Goal: Contribute content: Add original content to the website for others to see

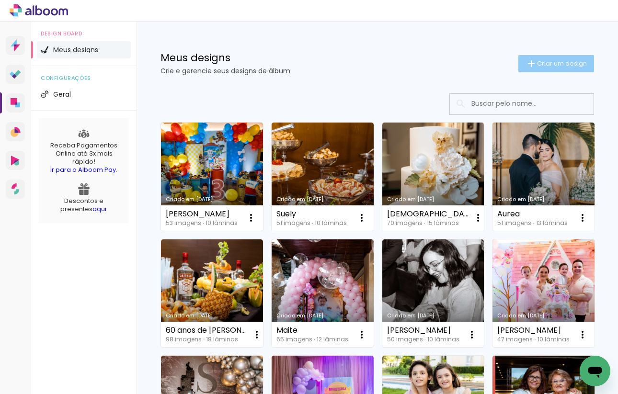
click at [532, 63] on iron-icon at bounding box center [530, 63] width 11 height 11
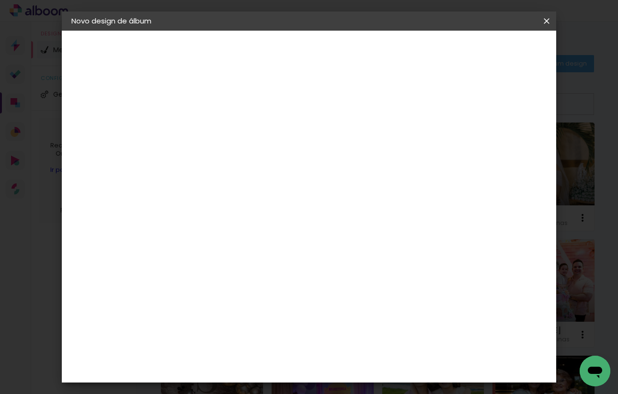
click at [228, 129] on input at bounding box center [228, 128] width 0 height 15
type input "10 anos de Malu"
type paper-input "10 anos de Malu"
click at [326, 46] on paper-button "Avançar" at bounding box center [302, 51] width 47 height 16
click at [301, 179] on input at bounding box center [252, 182] width 97 height 12
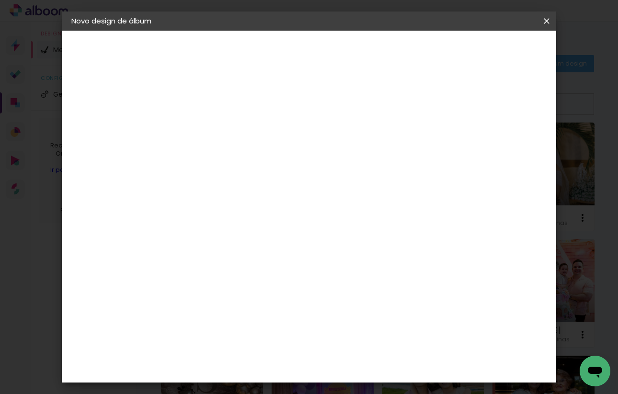
type input "proa"
type paper-input "proa"
click at [260, 213] on div "Proalbuns" at bounding box center [241, 217] width 38 height 8
click at [0, 0] on slot "Avançar" at bounding box center [0, 0] width 0 height 0
click at [293, 354] on span "25 × 25" at bounding box center [270, 364] width 45 height 20
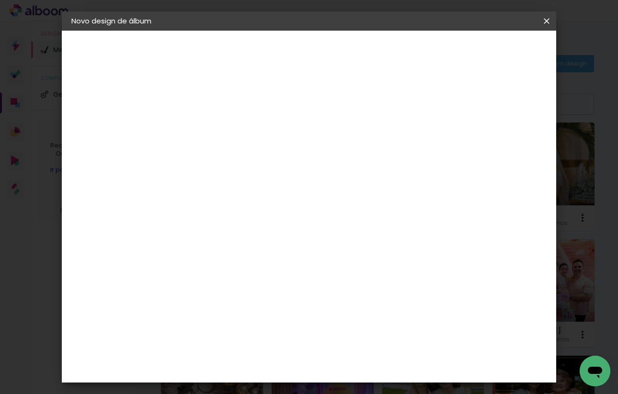
click at [0, 0] on slot "10 anos de Malu" at bounding box center [0, 0] width 0 height 0
click at [228, 131] on input "10 anos de Malu" at bounding box center [228, 128] width 0 height 15
type input "1 anos dos gemeos"
type paper-input "1 anos dos gemeos"
click at [0, 0] on header "Informações Dê um título ao seu álbum. Avançar" at bounding box center [0, 0] width 0 height 0
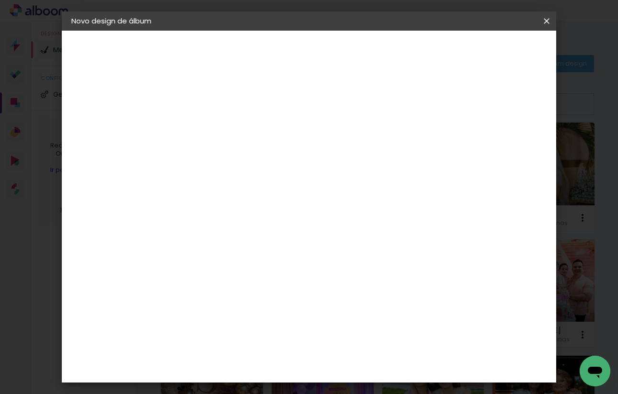
click at [0, 0] on slot "Avançar" at bounding box center [0, 0] width 0 height 0
click at [382, 50] on div "Voltar Avançar" at bounding box center [333, 51] width 95 height 16
click at [260, 218] on div "Proalbuns" at bounding box center [241, 217] width 38 height 8
click at [396, 41] on header "Fornecedor Escolha um fornecedor ou avance com o tamanho livre. Voltar Avançar" at bounding box center [291, 63] width 210 height 65
click at [0, 0] on slot "Avançar" at bounding box center [0, 0] width 0 height 0
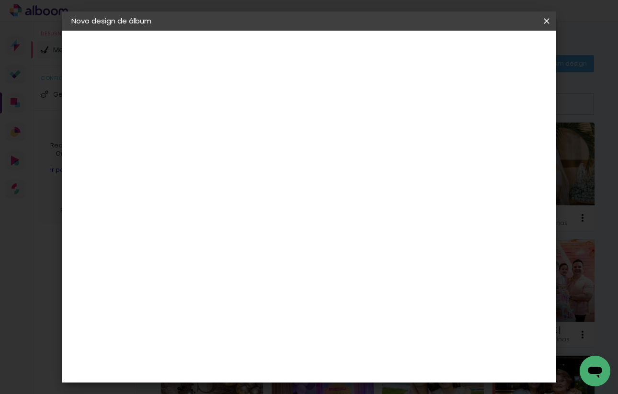
click at [293, 354] on span "25 × 25" at bounding box center [270, 364] width 45 height 20
click at [384, 56] on paper-button "Avançar" at bounding box center [360, 51] width 47 height 16
click at [503, 45] on paper-button "Iniciar design" at bounding box center [472, 51] width 63 height 16
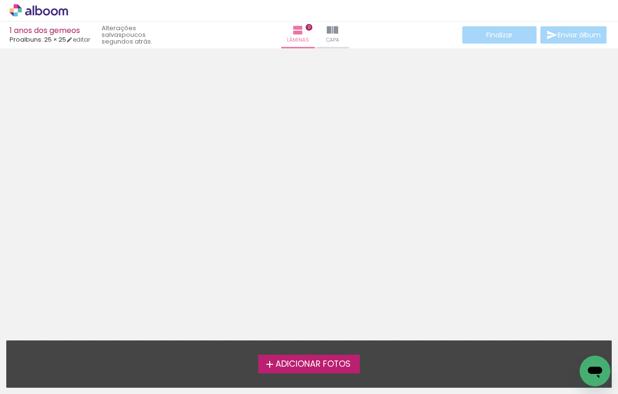
click at [299, 360] on span "Adicionar Fotos" at bounding box center [312, 364] width 75 height 9
click at [0, 0] on input "file" at bounding box center [0, 0] width 0 height 0
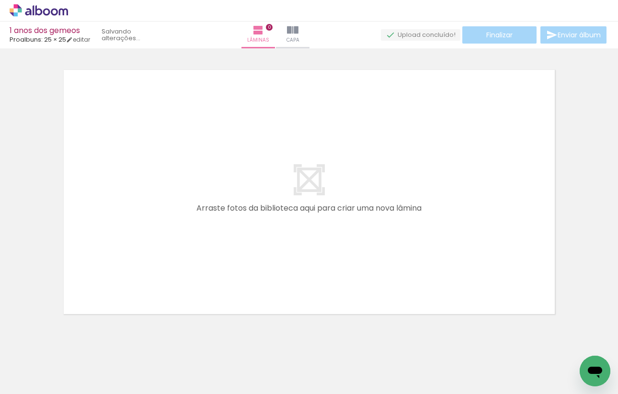
scroll to position [12, 0]
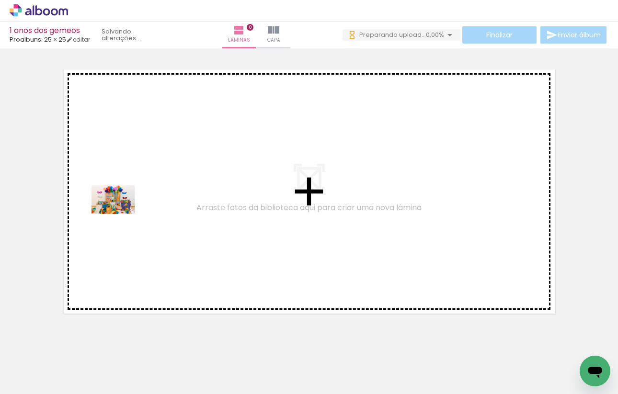
drag, startPoint x: 103, startPoint y: 372, endPoint x: 121, endPoint y: 214, distance: 158.5
click at [121, 214] on quentale-workspace at bounding box center [309, 197] width 618 height 394
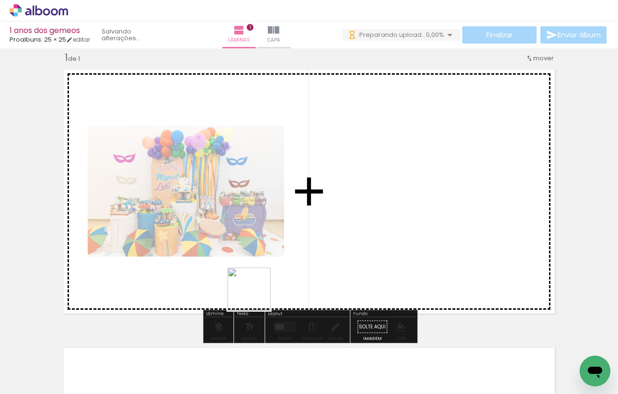
drag, startPoint x: 156, startPoint y: 369, endPoint x: 383, endPoint y: 235, distance: 263.2
click at [383, 235] on quentale-workspace at bounding box center [309, 197] width 618 height 394
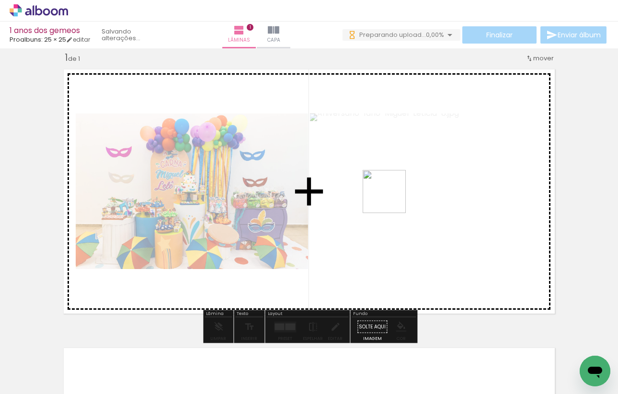
drag, startPoint x: 209, startPoint y: 368, endPoint x: 408, endPoint y: 173, distance: 278.4
click at [408, 173] on quentale-workspace at bounding box center [309, 197] width 618 height 394
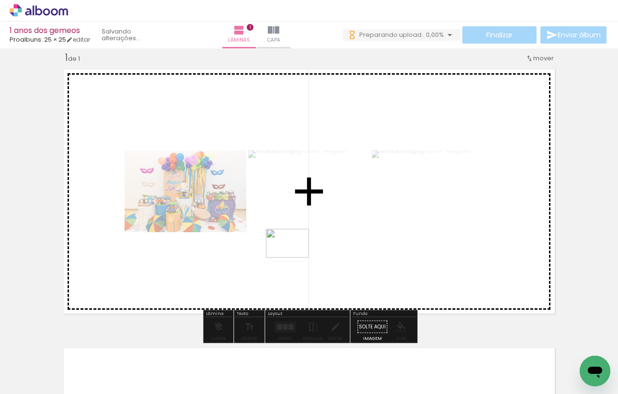
drag, startPoint x: 264, startPoint y: 364, endPoint x: 298, endPoint y: 249, distance: 120.8
click at [298, 249] on quentale-workspace at bounding box center [309, 197] width 618 height 394
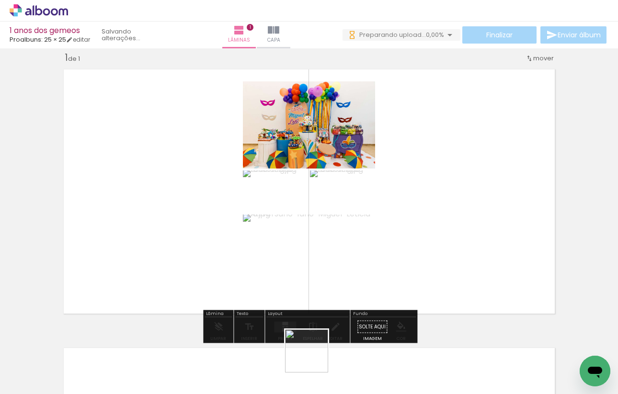
drag, startPoint x: 314, startPoint y: 358, endPoint x: 333, endPoint y: 219, distance: 140.7
click at [333, 219] on quentale-workspace at bounding box center [309, 197] width 618 height 394
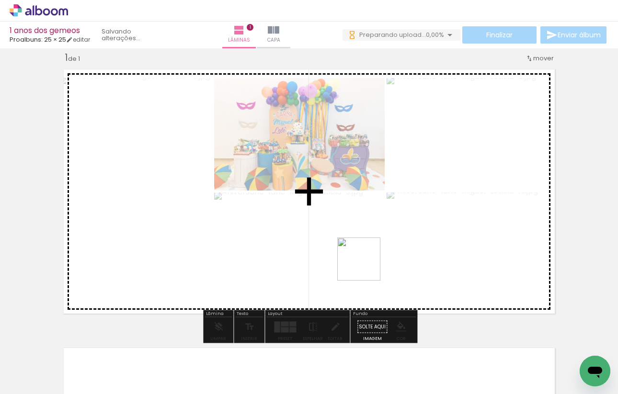
drag, startPoint x: 366, startPoint y: 339, endPoint x: 366, endPoint y: 221, distance: 117.8
click at [366, 221] on quentale-workspace at bounding box center [309, 197] width 618 height 394
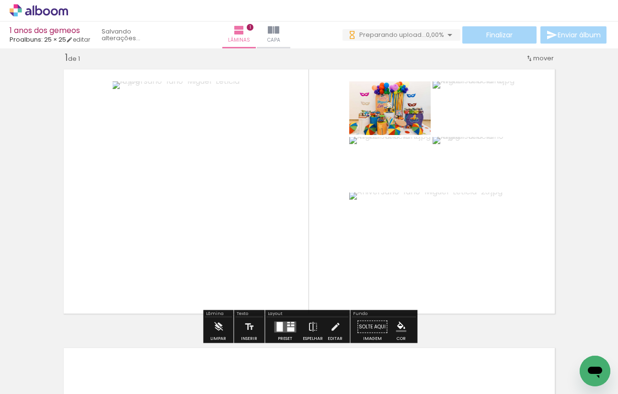
scroll to position [0, 0]
click at [291, 328] on div at bounding box center [290, 329] width 7 height 4
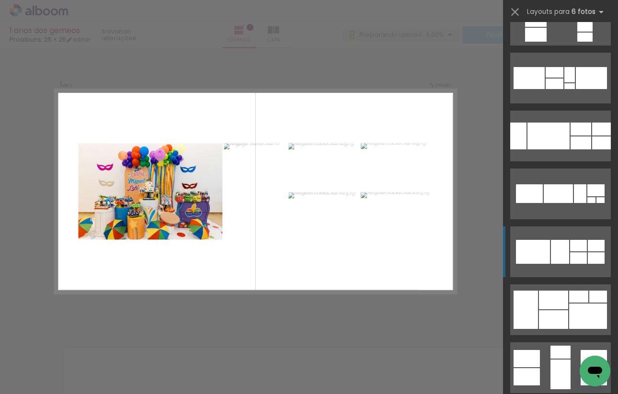
scroll to position [160, 0]
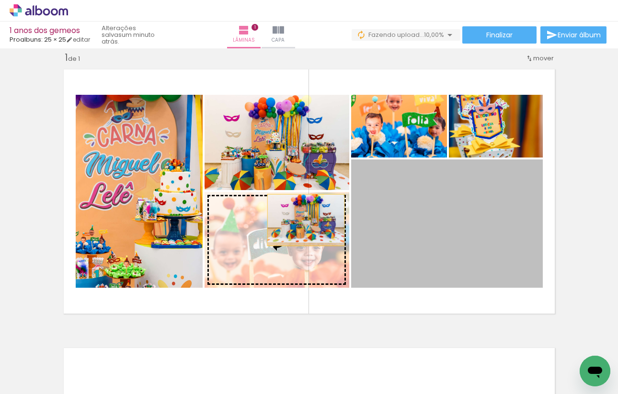
drag, startPoint x: 435, startPoint y: 213, endPoint x: 304, endPoint y: 220, distance: 131.9
click at [0, 0] on slot at bounding box center [0, 0] width 0 height 0
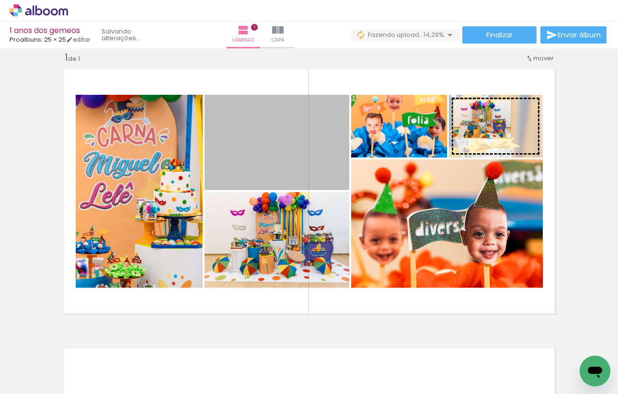
drag, startPoint x: 281, startPoint y: 160, endPoint x: 481, endPoint y: 118, distance: 204.5
click at [0, 0] on slot at bounding box center [0, 0] width 0 height 0
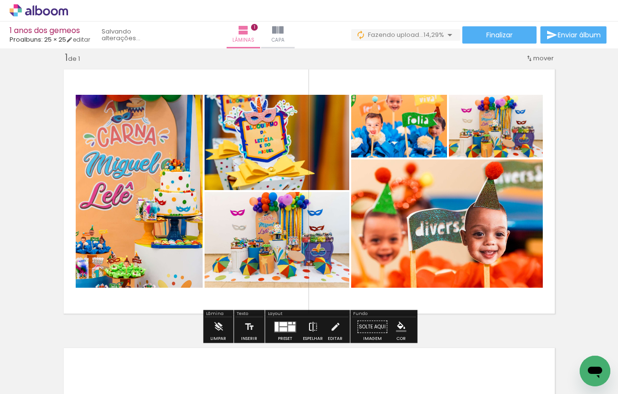
click at [310, 329] on iron-icon at bounding box center [312, 327] width 11 height 19
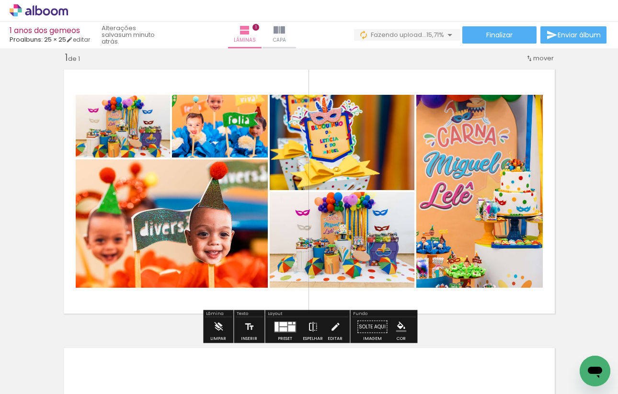
click at [310, 329] on iron-icon at bounding box center [312, 327] width 11 height 19
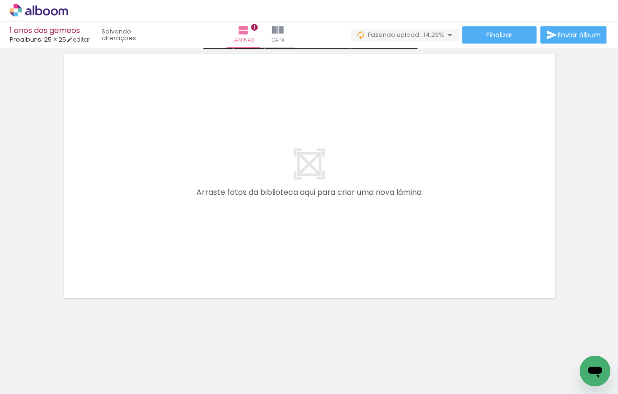
scroll to position [309, 0]
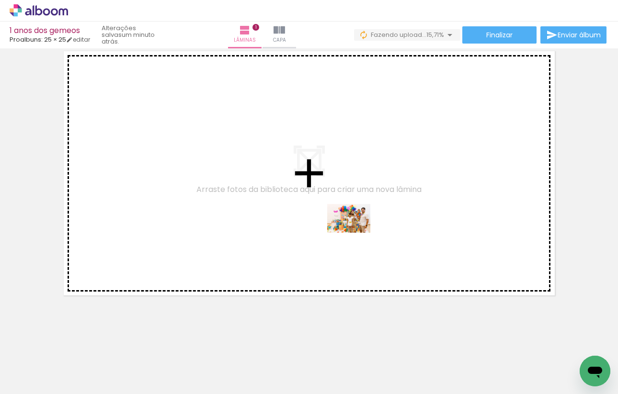
drag, startPoint x: 475, startPoint y: 366, endPoint x: 350, endPoint y: 228, distance: 186.1
click at [350, 228] on quentale-workspace at bounding box center [309, 197] width 618 height 394
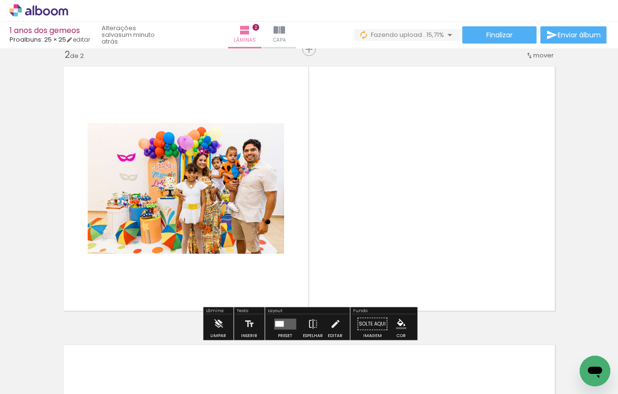
scroll to position [291, 0]
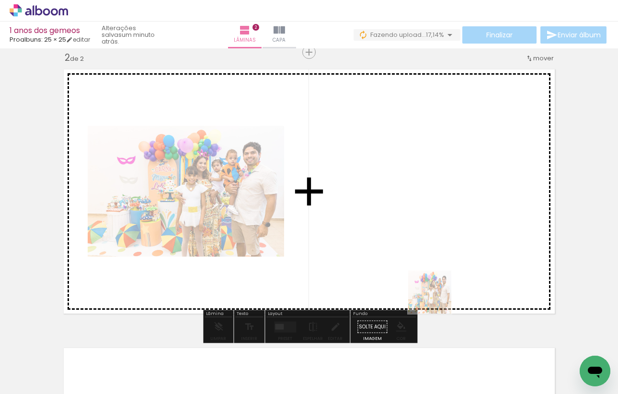
click at [412, 249] on quentale-workspace at bounding box center [309, 197] width 618 height 394
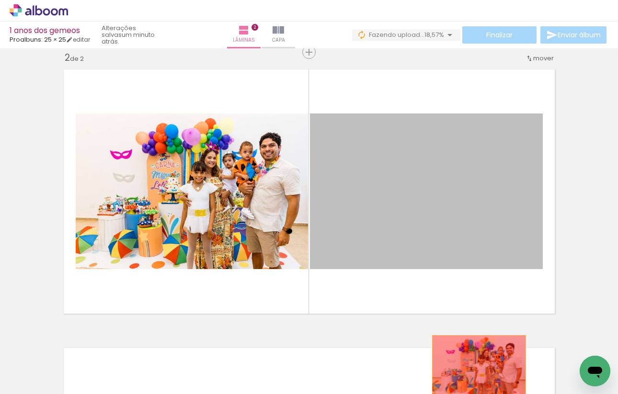
drag, startPoint x: 479, startPoint y: 201, endPoint x: 476, endPoint y: 365, distance: 164.3
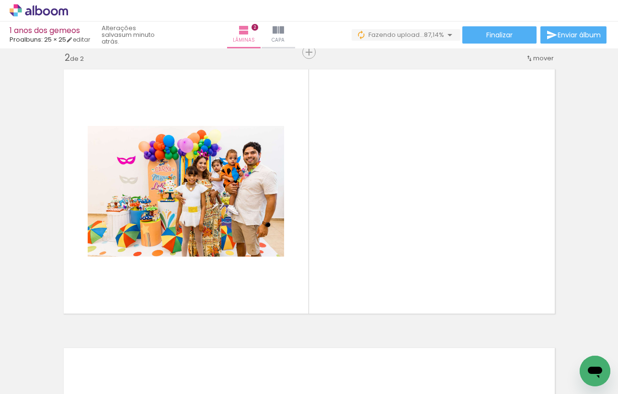
scroll to position [0, 110]
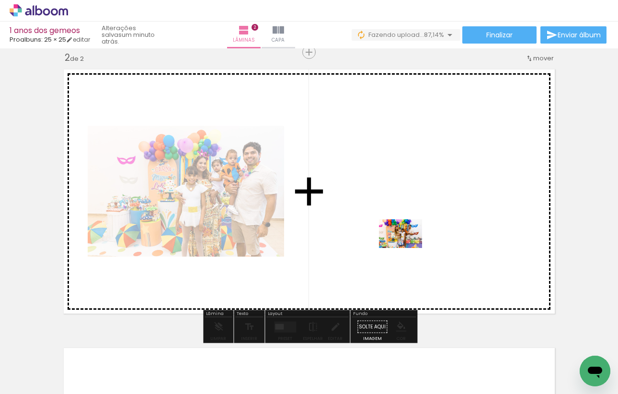
drag, startPoint x: 408, startPoint y: 367, endPoint x: 408, endPoint y: 248, distance: 118.8
click at [408, 248] on quentale-workspace at bounding box center [309, 197] width 618 height 394
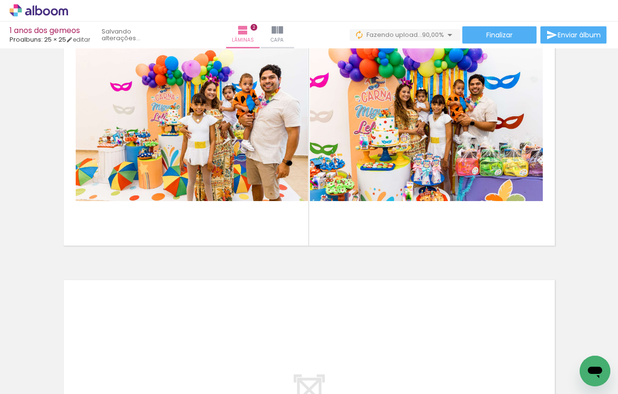
scroll to position [382, 0]
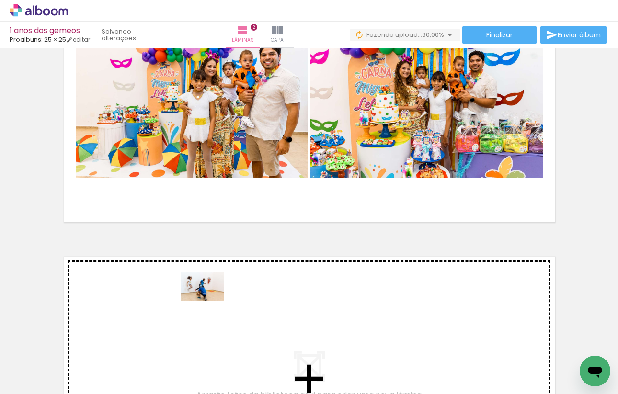
drag, startPoint x: 96, startPoint y: 363, endPoint x: 210, endPoint y: 301, distance: 129.6
click at [210, 301] on quentale-workspace at bounding box center [309, 197] width 618 height 394
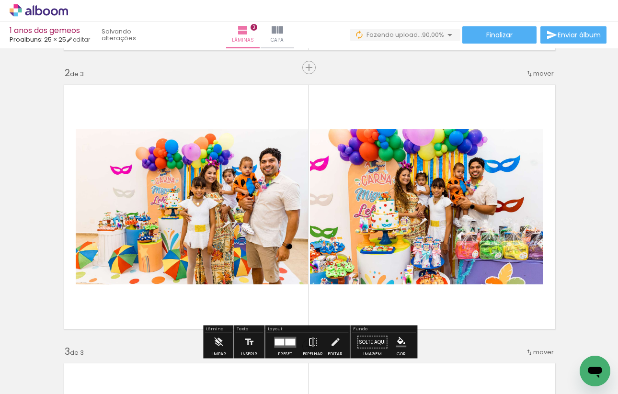
scroll to position [250, 0]
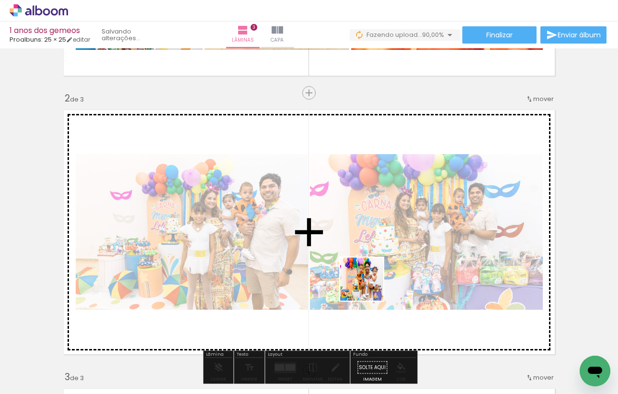
drag, startPoint x: 369, startPoint y: 370, endPoint x: 369, endPoint y: 267, distance: 103.0
click at [369, 267] on quentale-workspace at bounding box center [309, 197] width 618 height 394
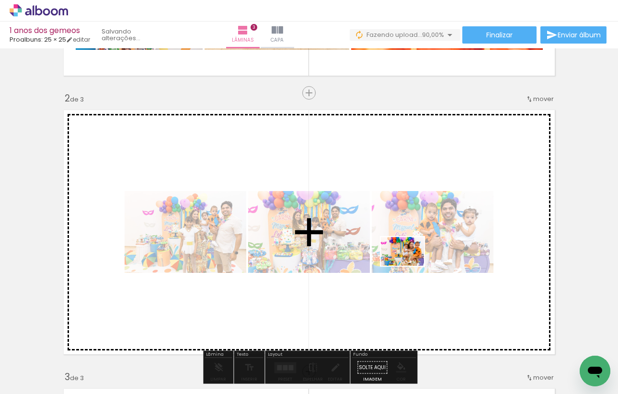
drag, startPoint x: 409, startPoint y: 370, endPoint x: 409, endPoint y: 266, distance: 104.4
click at [409, 266] on quentale-workspace at bounding box center [309, 197] width 618 height 394
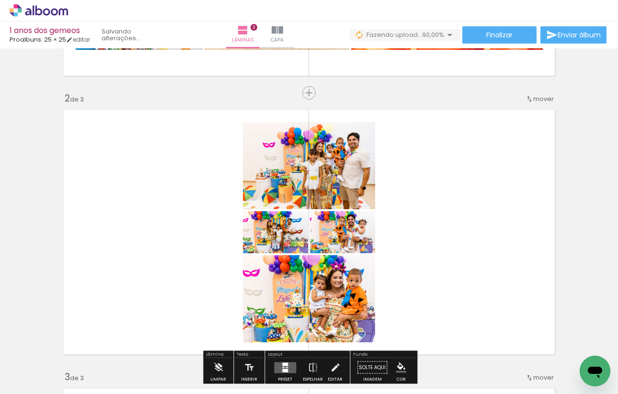
scroll to position [290, 0]
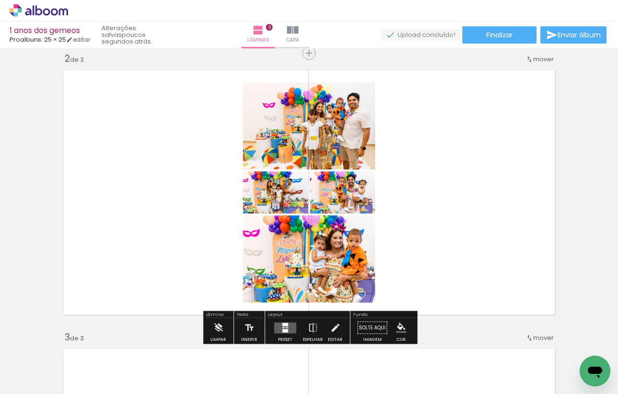
click at [286, 330] on quentale-layouter at bounding box center [285, 327] width 22 height 11
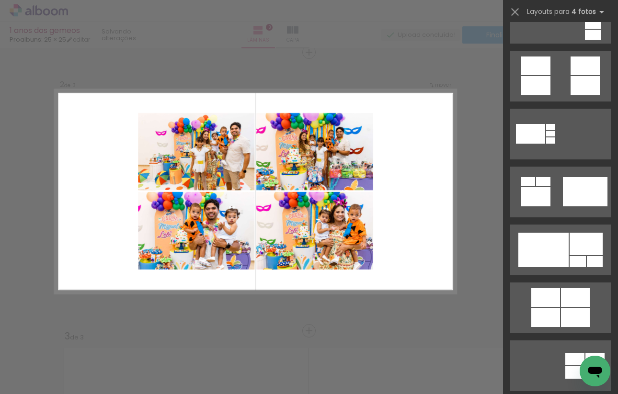
scroll to position [455, 0]
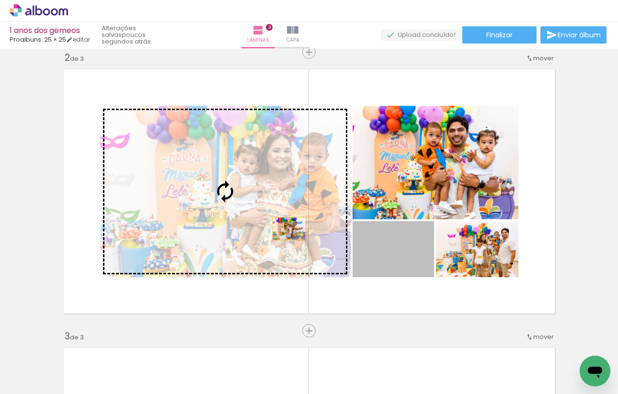
drag, startPoint x: 420, startPoint y: 265, endPoint x: 286, endPoint y: 227, distance: 139.1
click at [0, 0] on slot at bounding box center [0, 0] width 0 height 0
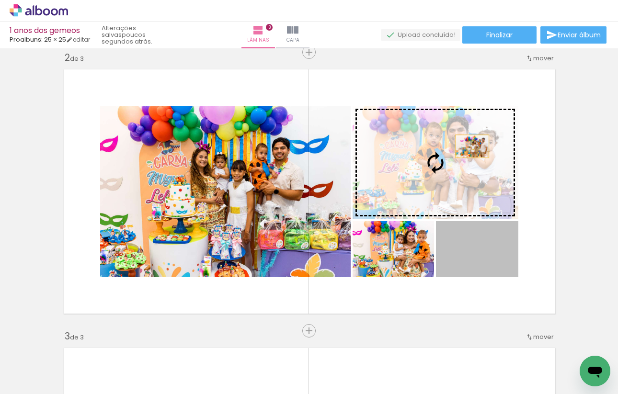
drag, startPoint x: 475, startPoint y: 254, endPoint x: 469, endPoint y: 136, distance: 118.4
click at [0, 0] on slot at bounding box center [0, 0] width 0 height 0
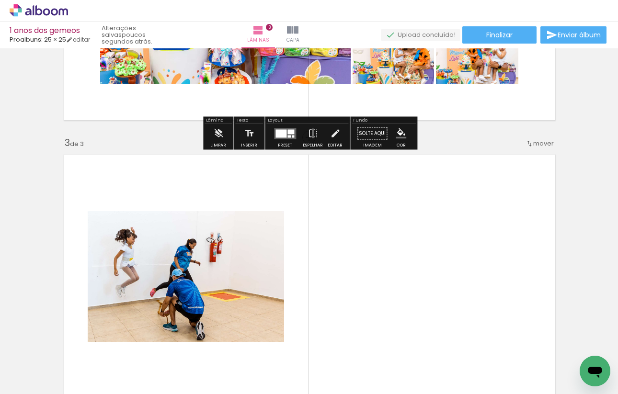
scroll to position [521, 0]
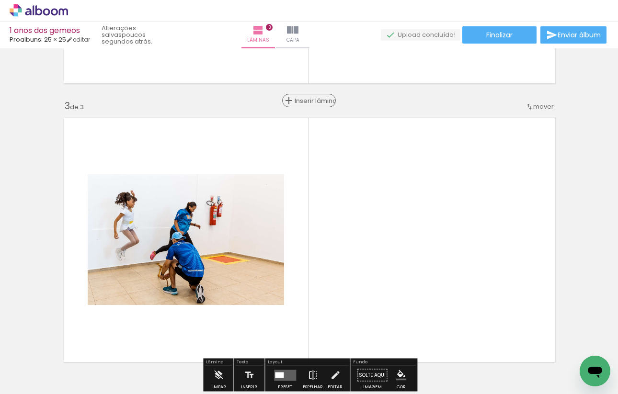
click at [307, 102] on span "Inserir lâmina" at bounding box center [313, 101] width 37 height 6
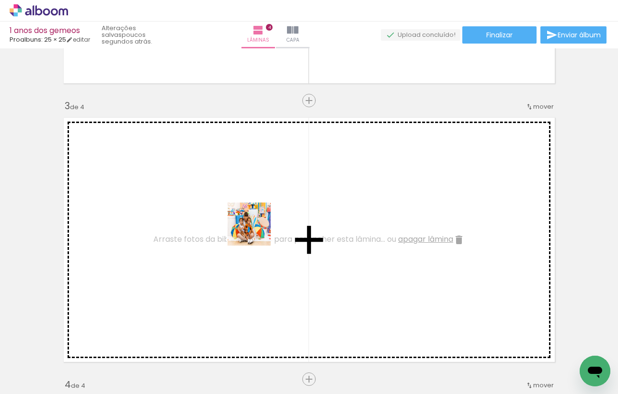
drag, startPoint x: 256, startPoint y: 363, endPoint x: 256, endPoint y: 220, distance: 142.7
click at [256, 220] on quentale-workspace at bounding box center [309, 197] width 618 height 394
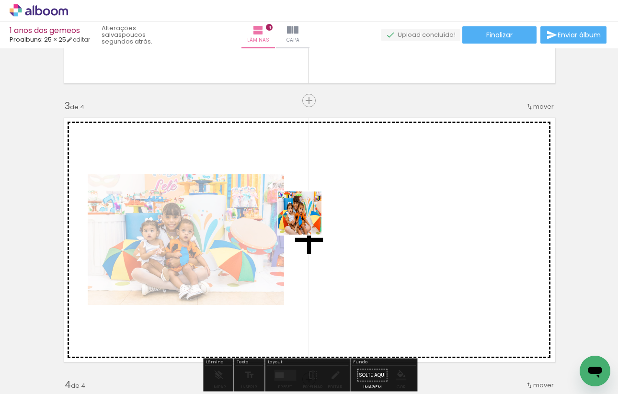
drag, startPoint x: 307, startPoint y: 363, endPoint x: 307, endPoint y: 219, distance: 143.2
click at [307, 219] on quentale-workspace at bounding box center [309, 197] width 618 height 394
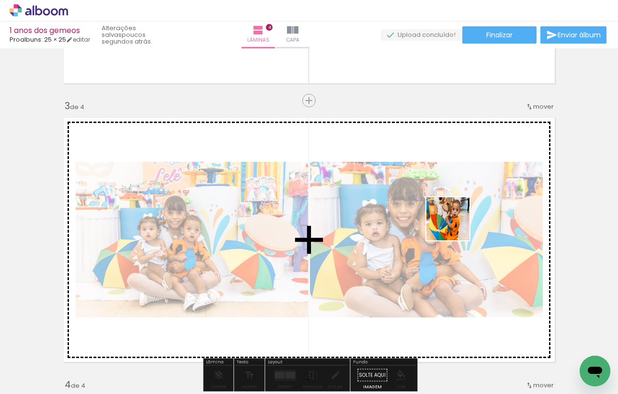
drag, startPoint x: 458, startPoint y: 360, endPoint x: 454, endPoint y: 211, distance: 149.5
click at [454, 211] on quentale-workspace at bounding box center [309, 197] width 618 height 394
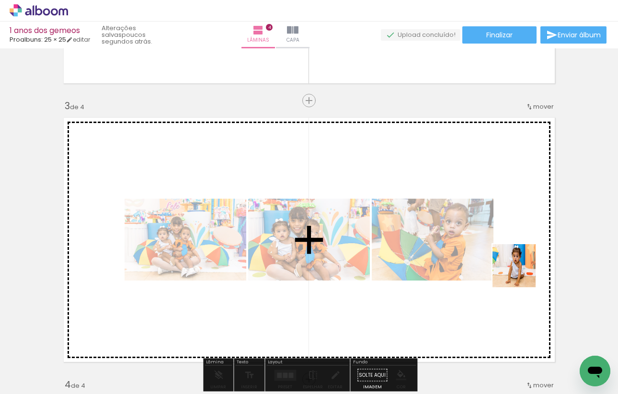
drag, startPoint x: 533, startPoint y: 363, endPoint x: 519, endPoint y: 229, distance: 135.3
click at [519, 229] on quentale-workspace at bounding box center [309, 197] width 618 height 394
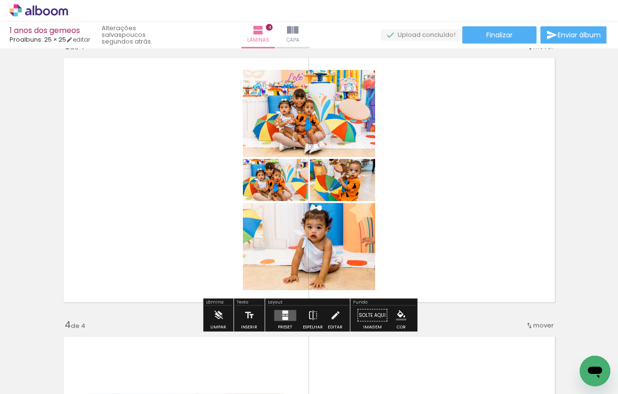
scroll to position [0, 521]
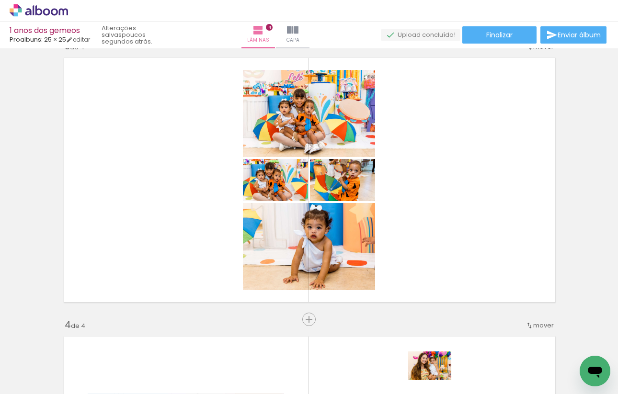
drag, startPoint x: 437, startPoint y: 364, endPoint x: 438, endPoint y: 382, distance: 17.8
click at [438, 378] on div at bounding box center [433, 362] width 47 height 32
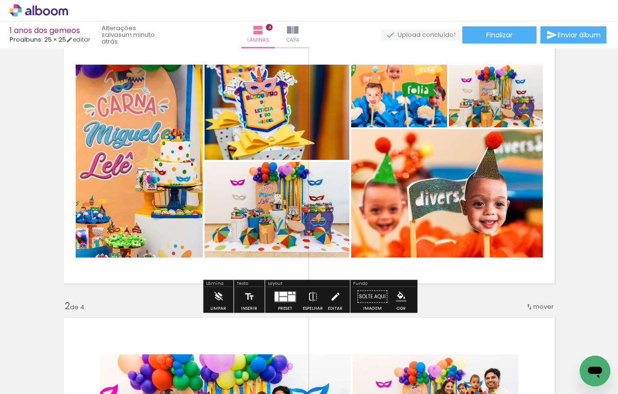
scroll to position [36, 0]
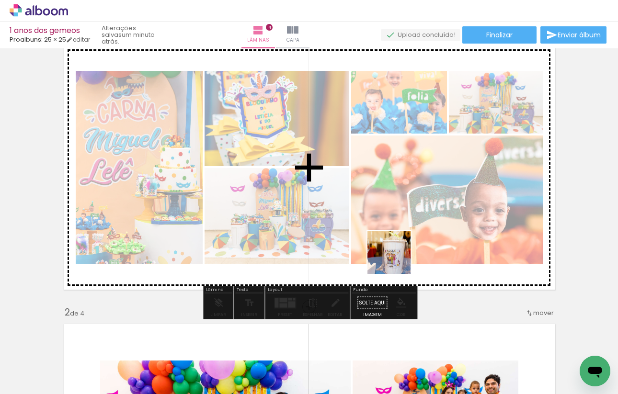
drag, startPoint x: 394, startPoint y: 363, endPoint x: 401, endPoint y: 231, distance: 131.9
click at [401, 231] on quentale-workspace at bounding box center [309, 197] width 618 height 394
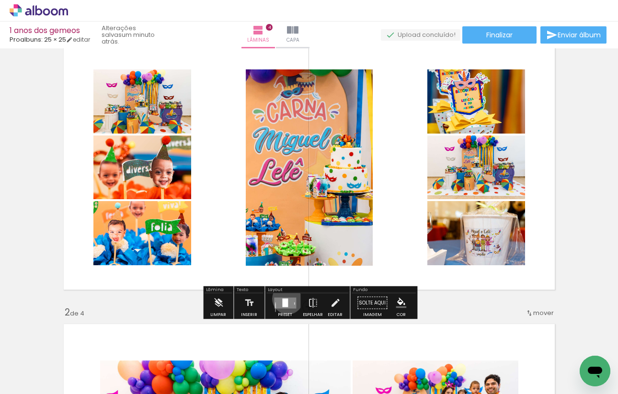
click at [285, 298] on div at bounding box center [285, 302] width 6 height 9
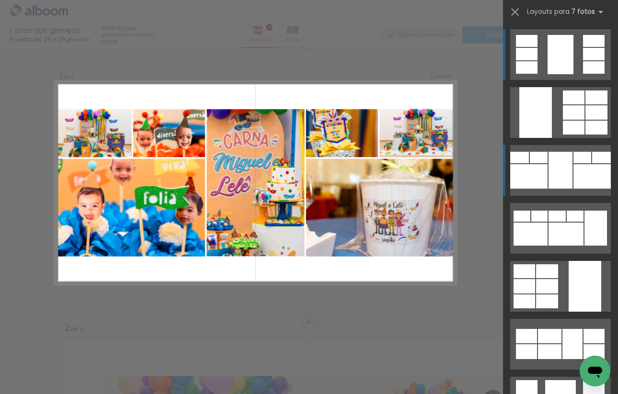
scroll to position [12, 0]
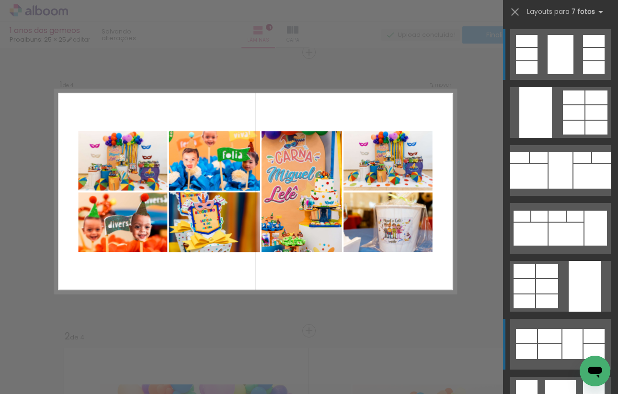
click at [550, 189] on div at bounding box center [560, 170] width 24 height 37
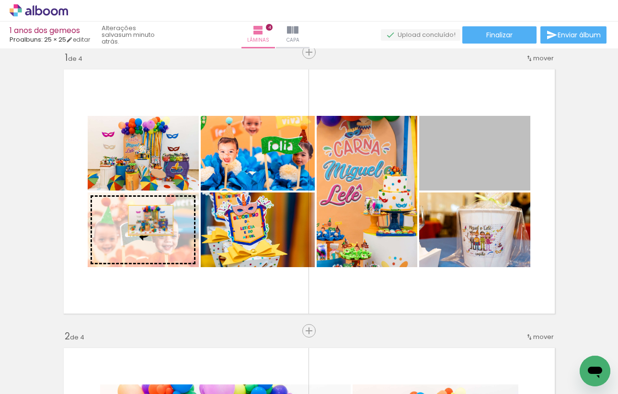
drag, startPoint x: 473, startPoint y: 168, endPoint x: 150, endPoint y: 220, distance: 326.5
click at [0, 0] on slot at bounding box center [0, 0] width 0 height 0
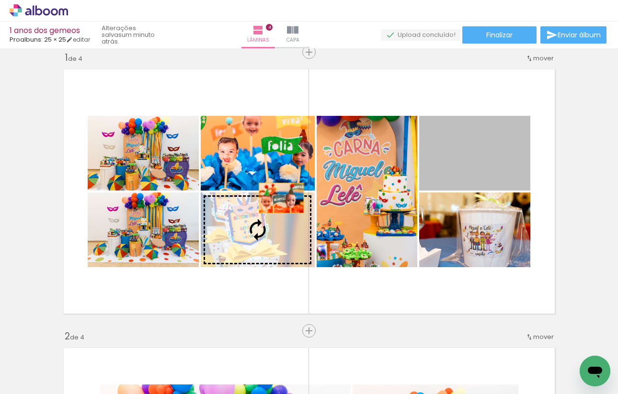
drag, startPoint x: 447, startPoint y: 160, endPoint x: 275, endPoint y: 209, distance: 178.6
click at [0, 0] on slot at bounding box center [0, 0] width 0 height 0
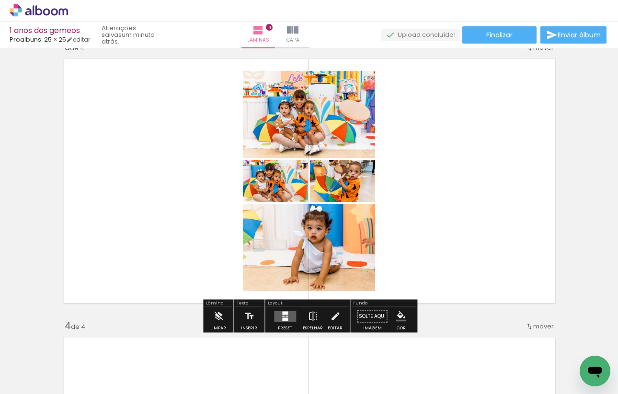
scroll to position [604, 0]
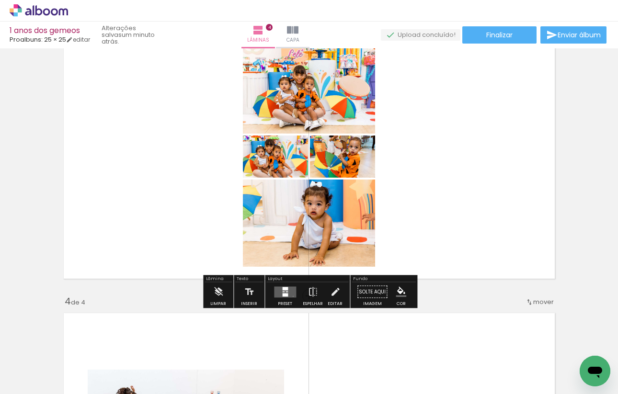
click at [291, 296] on quentale-layouter at bounding box center [285, 291] width 22 height 11
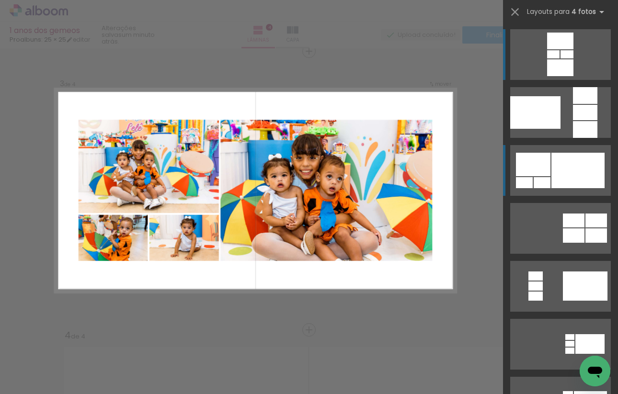
scroll to position [569, 0]
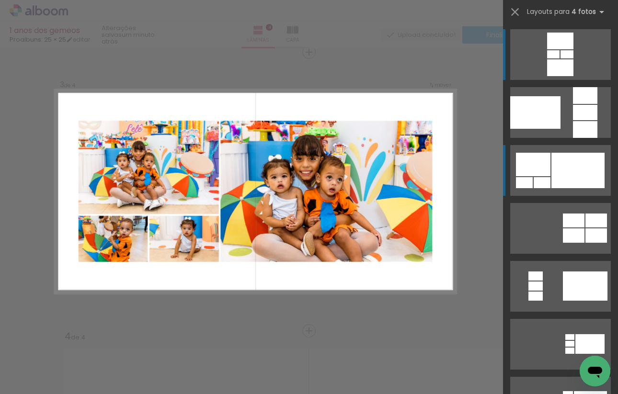
click at [570, 172] on div at bounding box center [577, 170] width 53 height 35
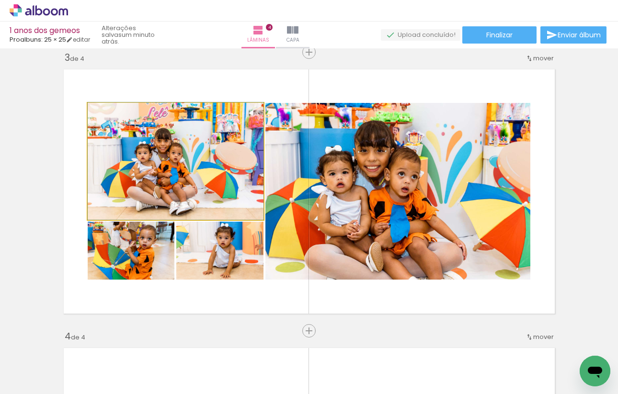
click at [206, 182] on div at bounding box center [176, 160] width 176 height 117
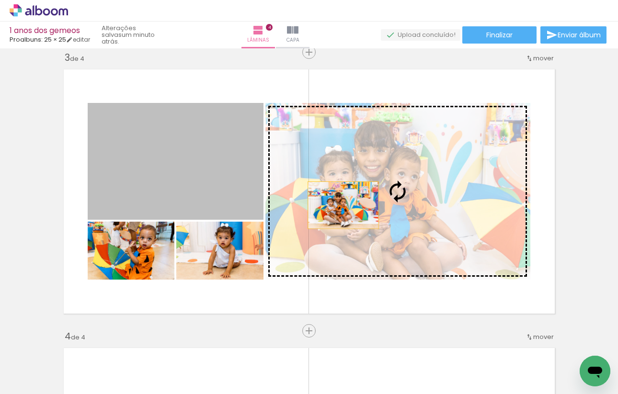
drag, startPoint x: 204, startPoint y: 182, endPoint x: 343, endPoint y: 205, distance: 140.7
click at [0, 0] on slot at bounding box center [0, 0] width 0 height 0
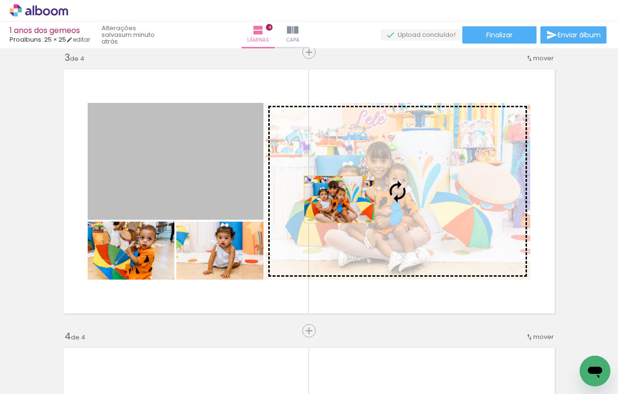
drag, startPoint x: 222, startPoint y: 177, endPoint x: 339, endPoint y: 199, distance: 118.9
click at [0, 0] on slot at bounding box center [0, 0] width 0 height 0
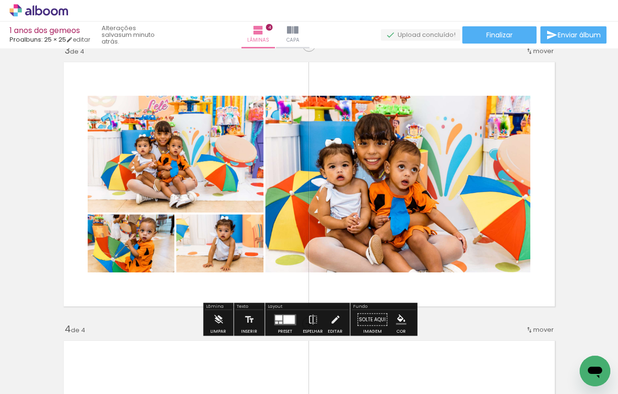
scroll to position [585, 0]
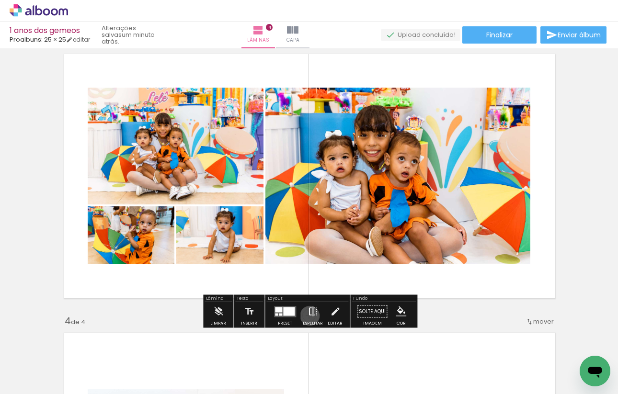
click at [307, 316] on iron-icon at bounding box center [312, 311] width 11 height 19
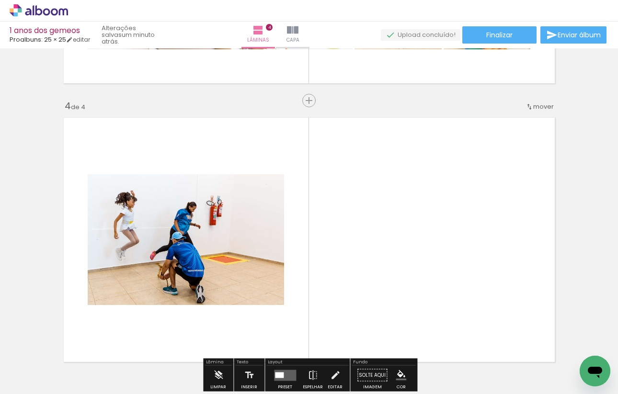
scroll to position [800, 0]
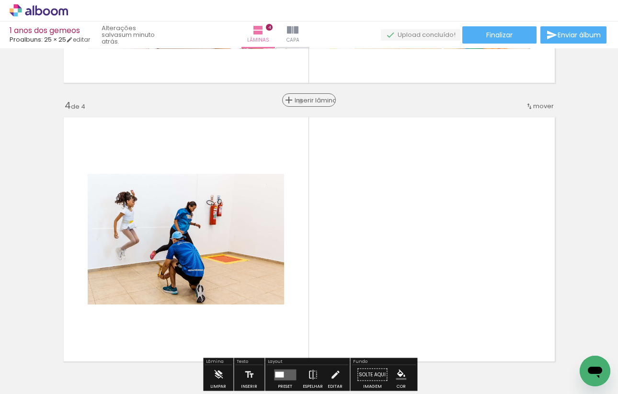
click at [312, 101] on span "Inserir lâmina" at bounding box center [313, 100] width 37 height 6
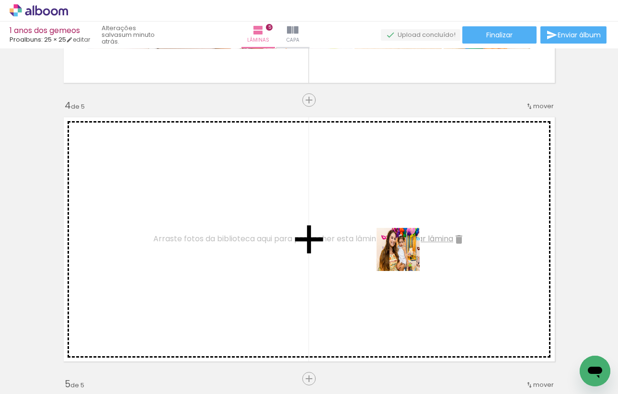
drag, startPoint x: 439, startPoint y: 369, endPoint x: 405, endPoint y: 255, distance: 118.6
click at [405, 255] on quentale-workspace at bounding box center [309, 197] width 618 height 394
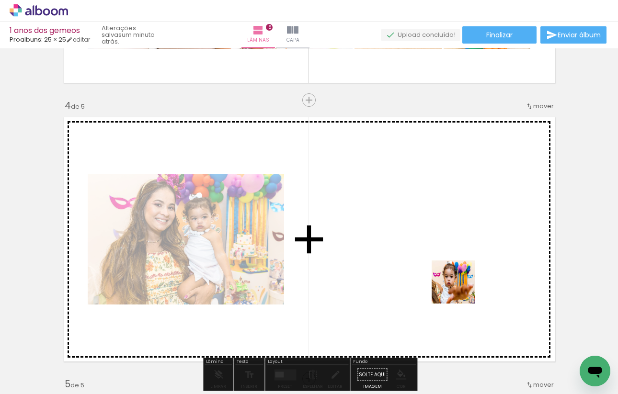
drag, startPoint x: 484, startPoint y: 367, endPoint x: 460, endPoint y: 287, distance: 83.0
click at [460, 287] on quentale-workspace at bounding box center [309, 197] width 618 height 394
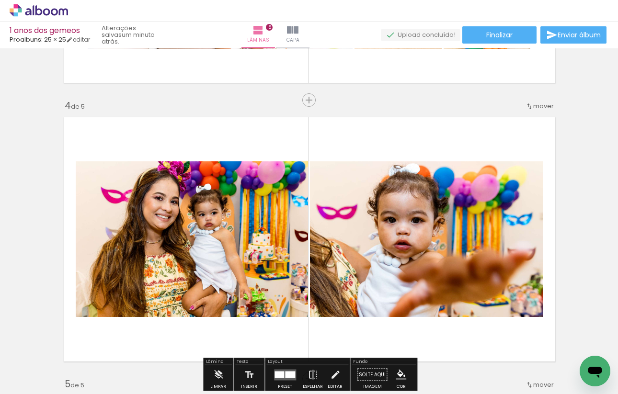
drag, startPoint x: 537, startPoint y: 362, endPoint x: 474, endPoint y: 267, distance: 114.0
click at [474, 267] on quentale-workspace at bounding box center [309, 197] width 618 height 394
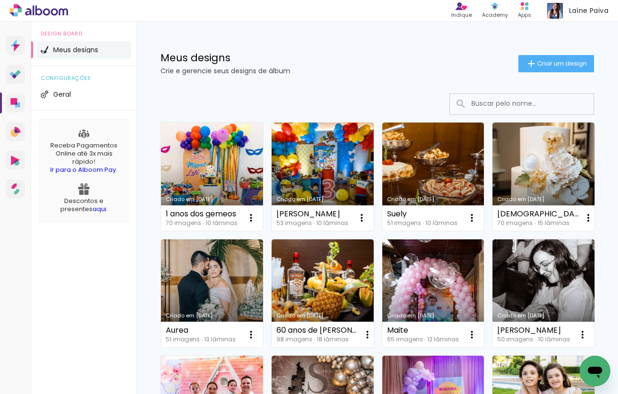
click at [263, 178] on div "Criado em [DATE] 1 anos dos gemeos 70 imagens ∙ 10 lâminas Abrir Fazer uma cópi…" at bounding box center [211, 176] width 111 height 117
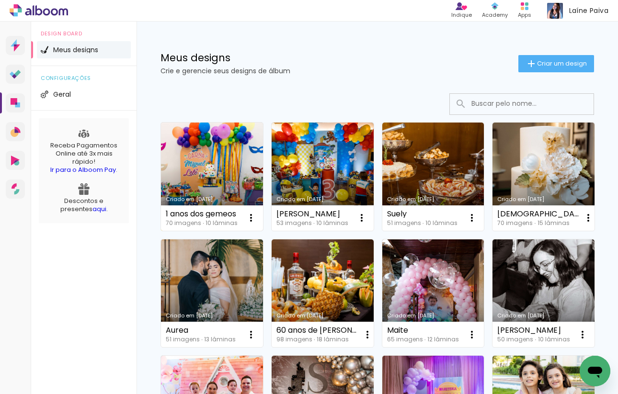
click at [244, 177] on link "Criado em [DATE]" at bounding box center [212, 177] width 102 height 108
click at [227, 185] on link "Criado em [DATE]" at bounding box center [212, 177] width 102 height 108
